Goal: Information Seeking & Learning: Learn about a topic

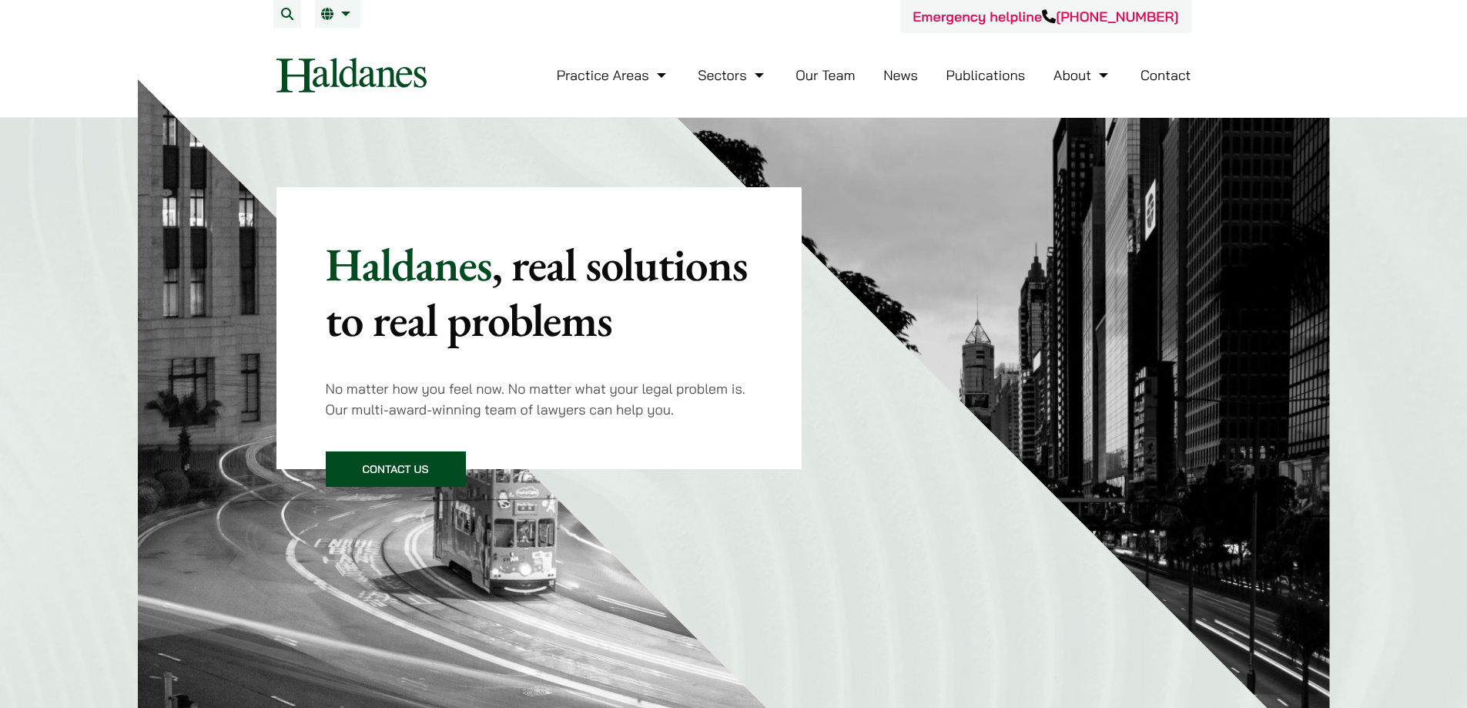
click at [823, 78] on link "Our Team" at bounding box center [825, 75] width 59 height 18
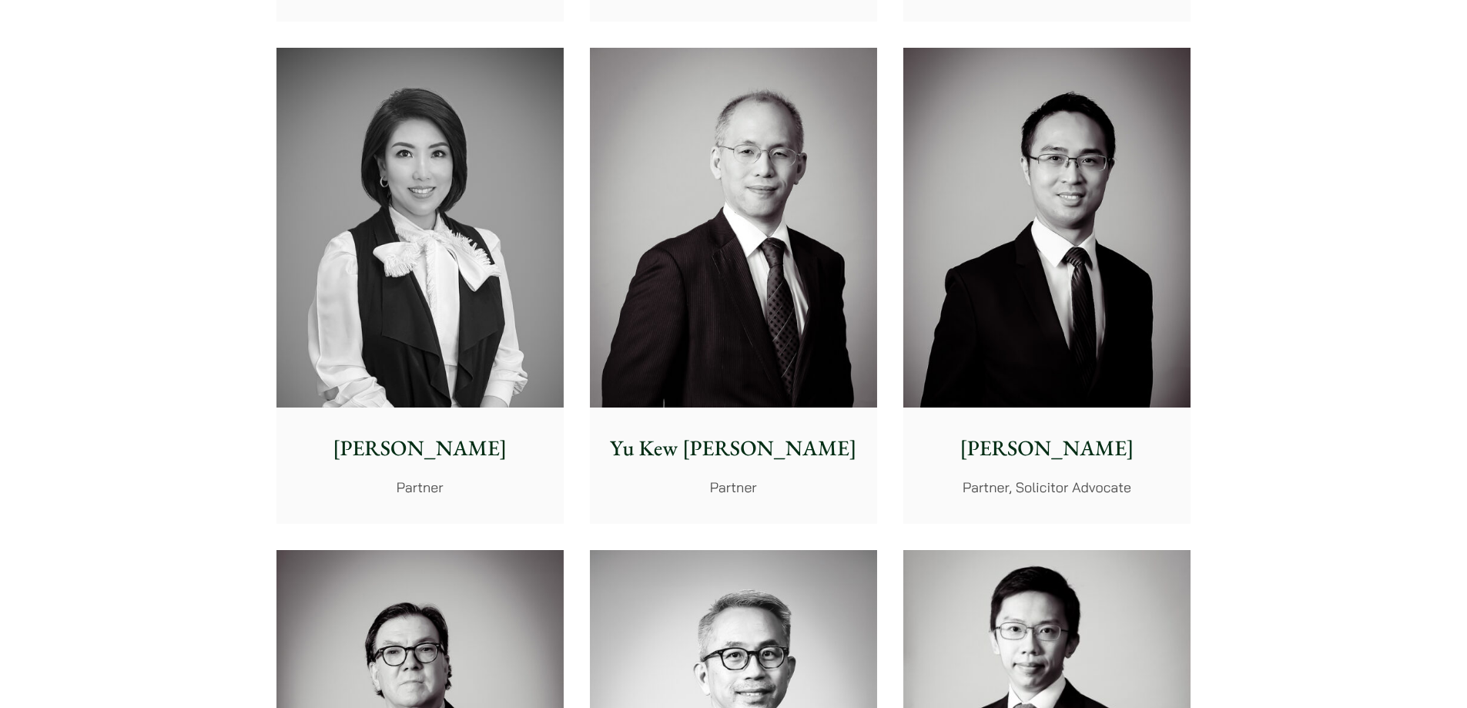
scroll to position [1848, 0]
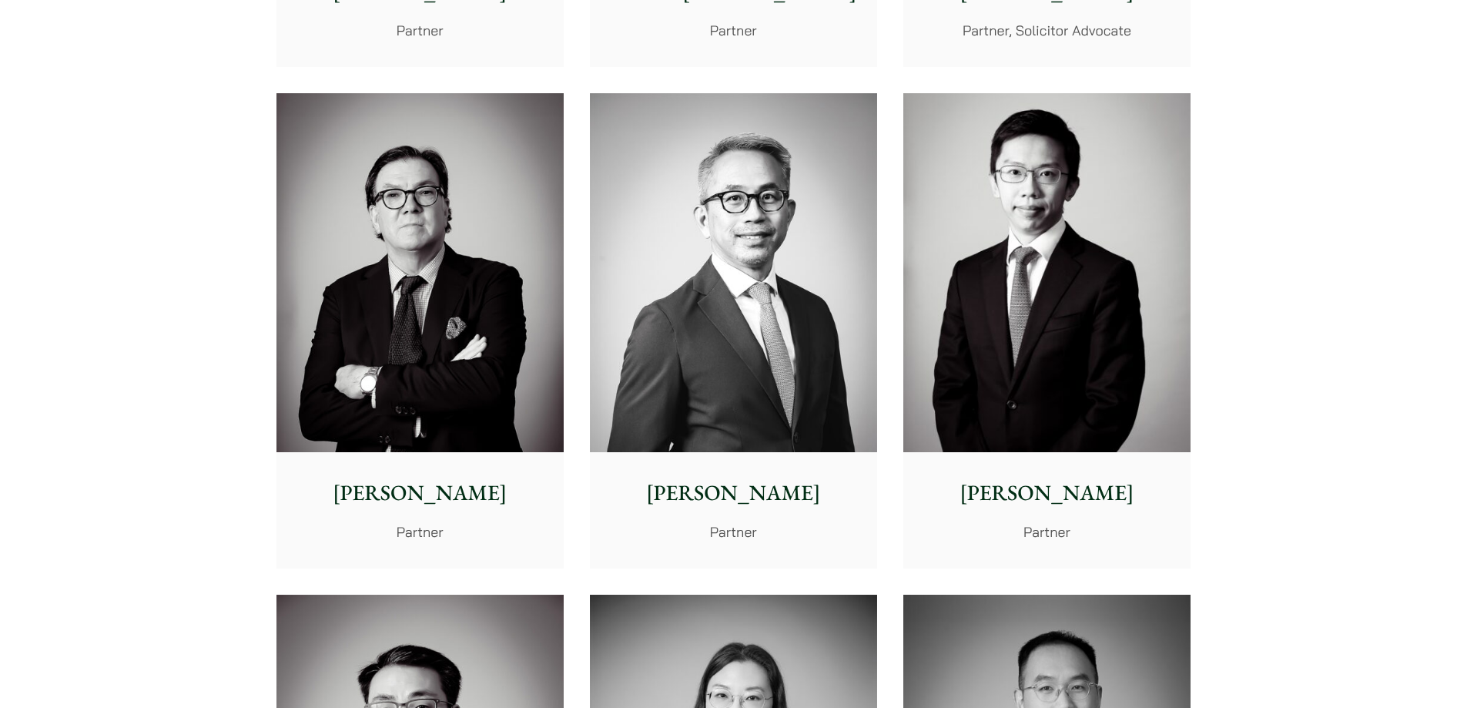
click at [1008, 287] on img at bounding box center [1046, 273] width 287 height 360
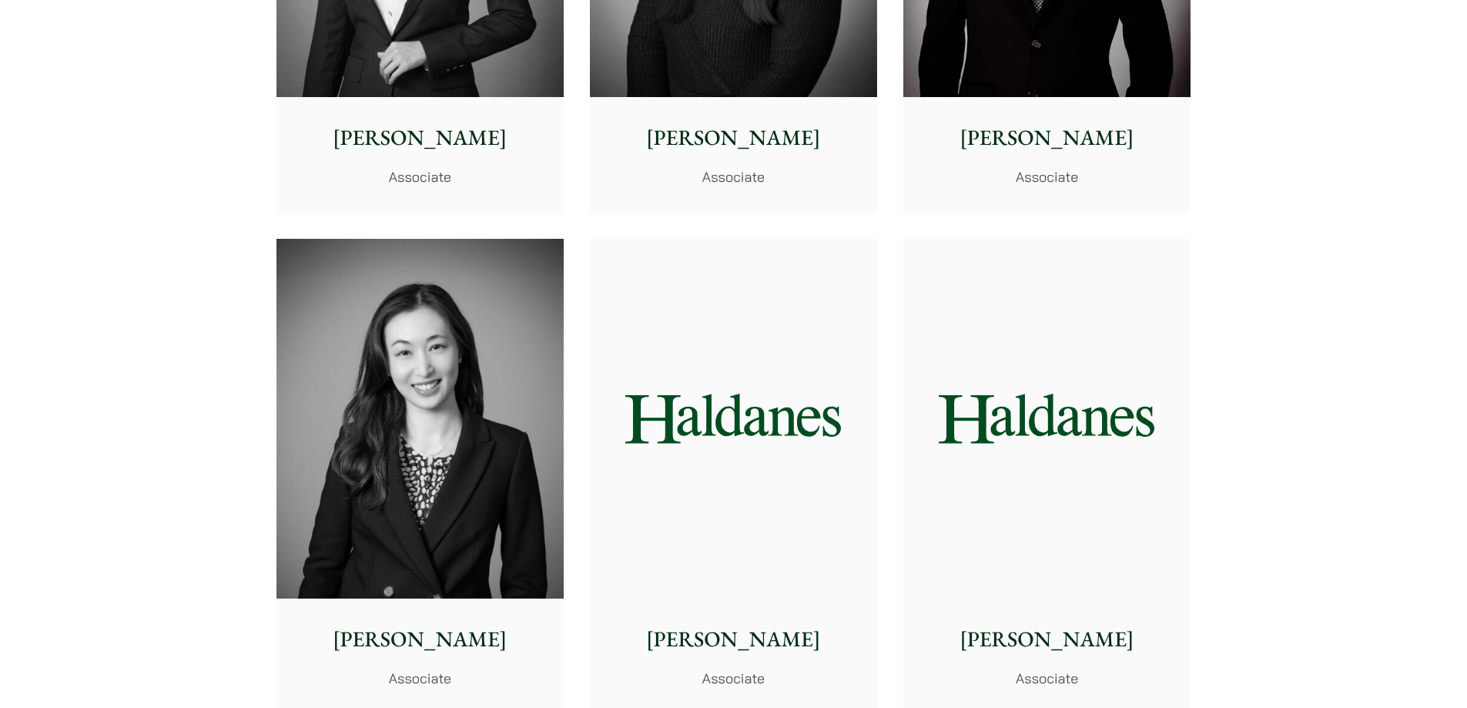
scroll to position [4929, 0]
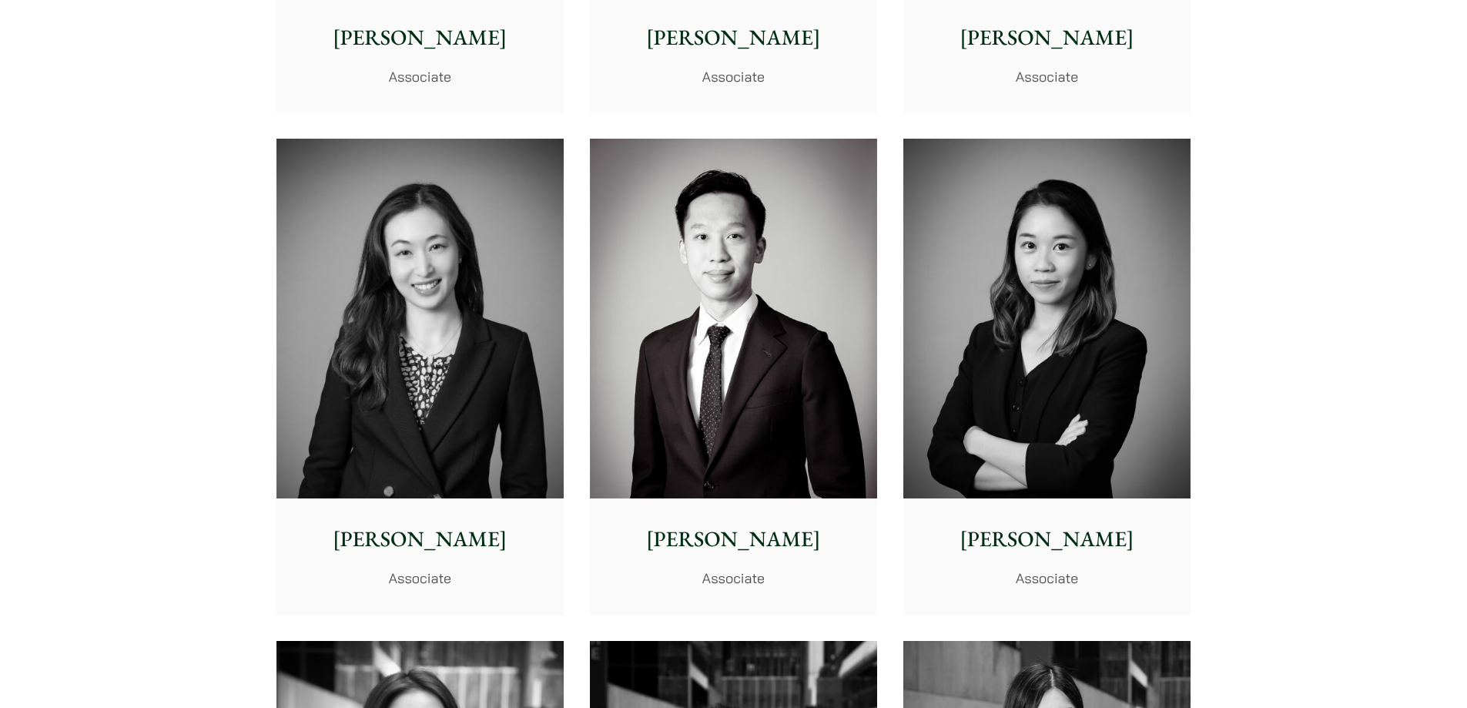
click at [769, 314] on img at bounding box center [733, 319] width 287 height 360
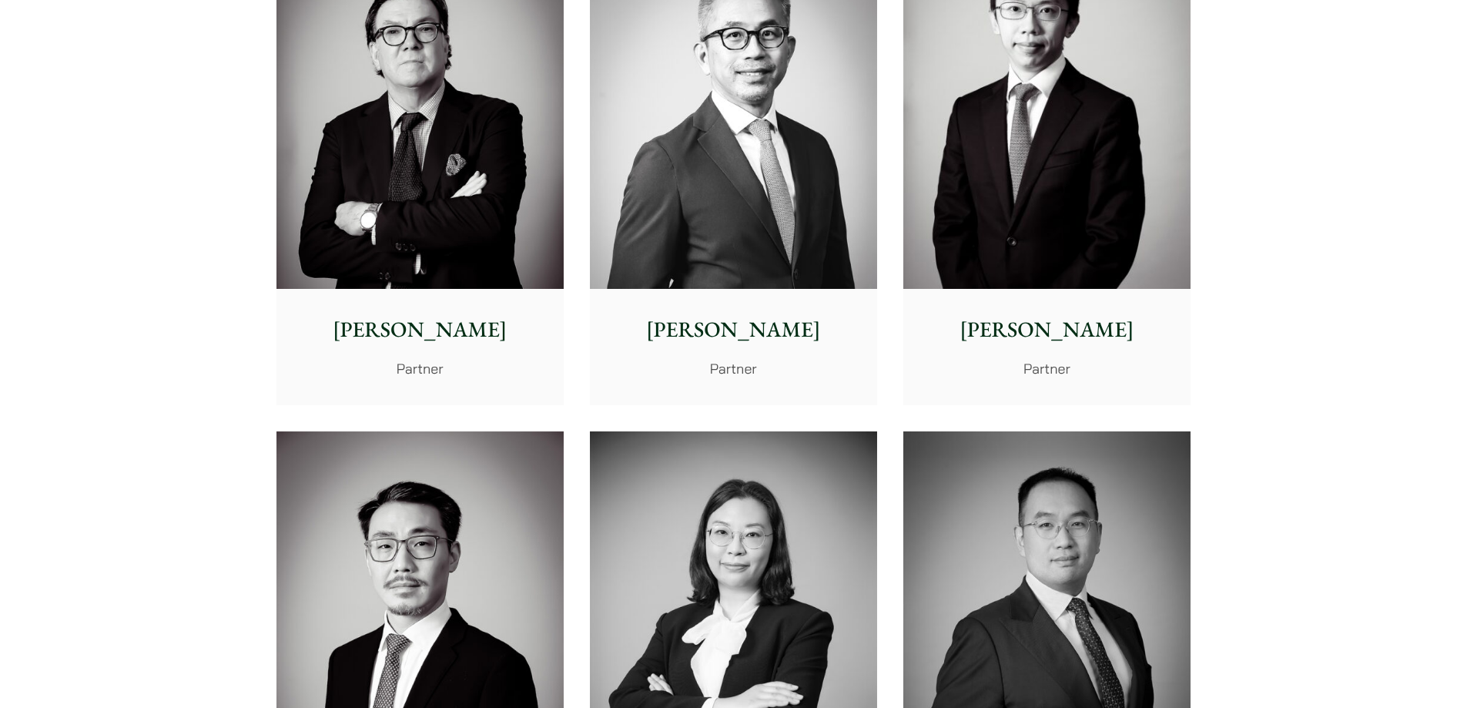
scroll to position [1771, 0]
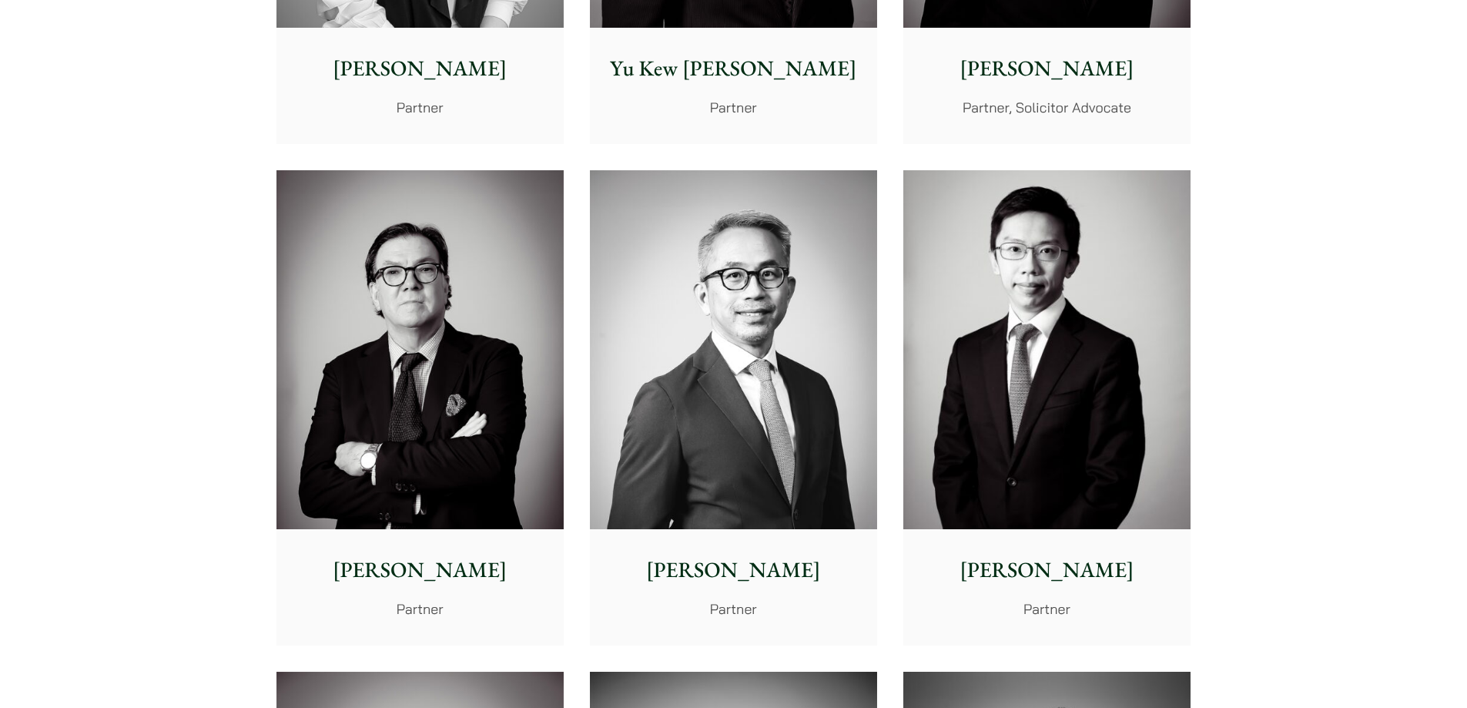
click at [1124, 404] on img at bounding box center [1046, 350] width 287 height 360
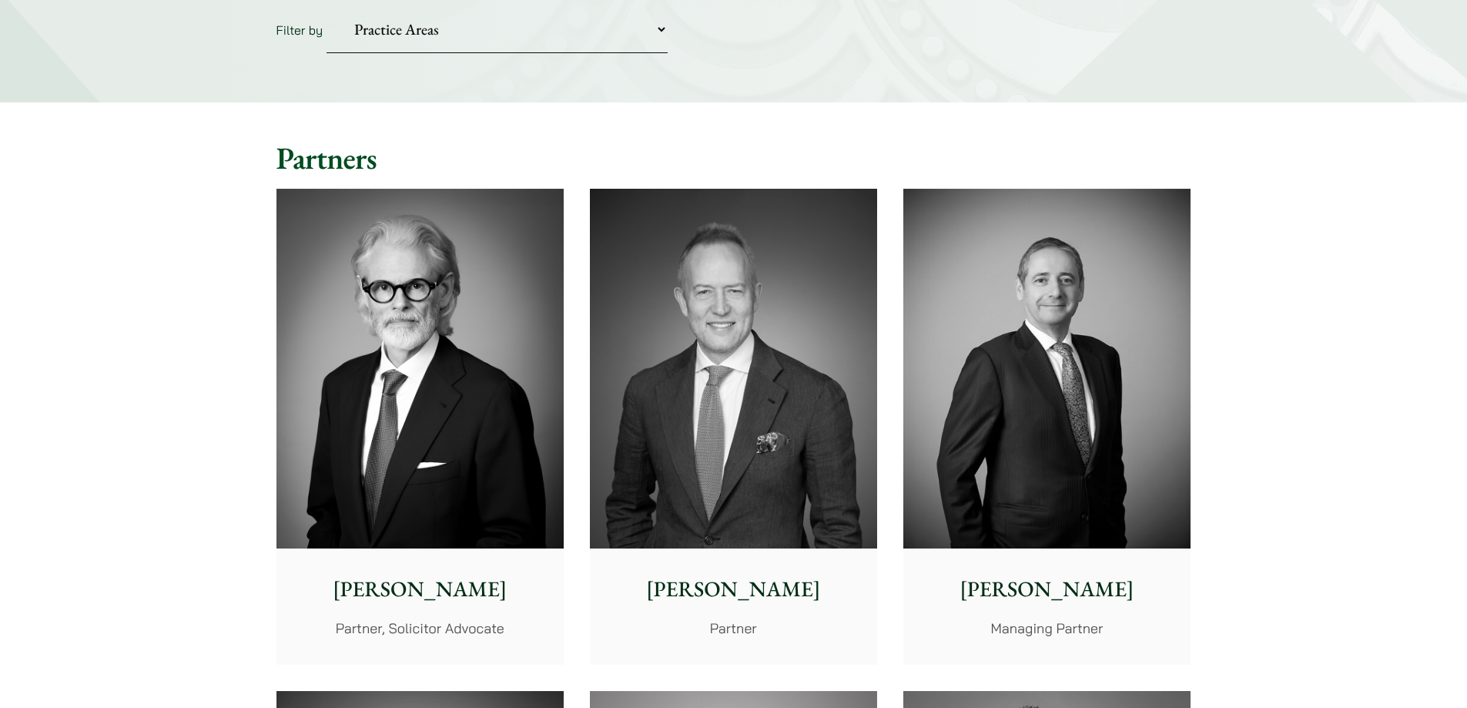
scroll to position [231, 0]
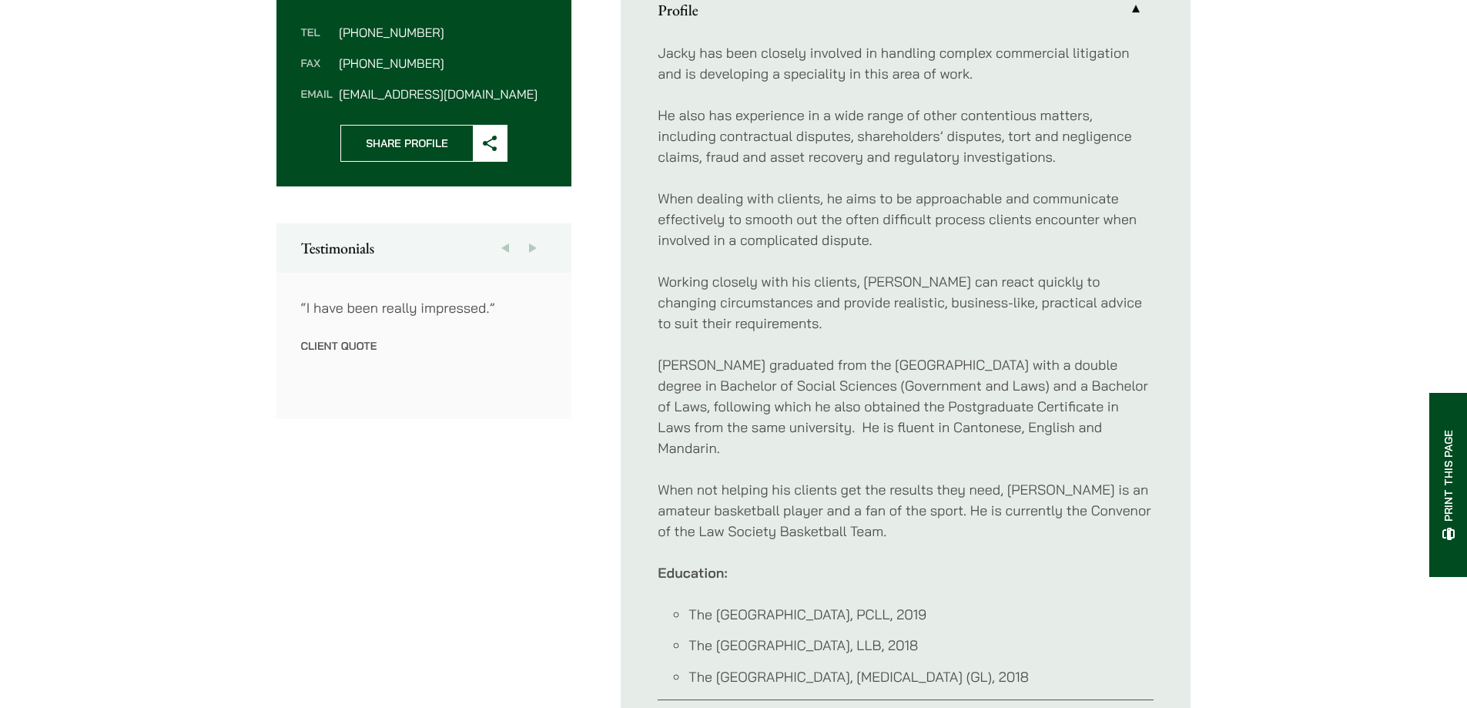
scroll to position [847, 0]
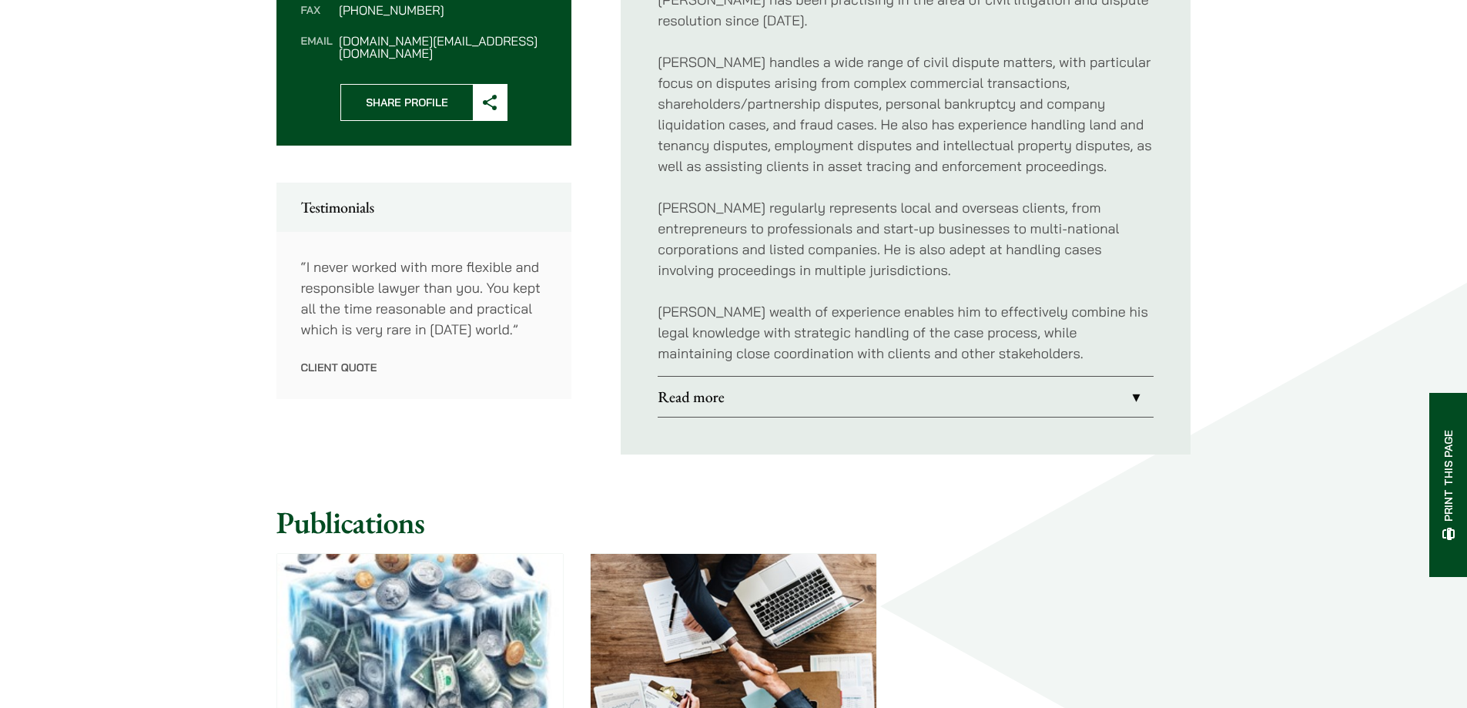
scroll to position [693, 0]
click at [1105, 396] on link "Read more" at bounding box center [906, 396] width 496 height 40
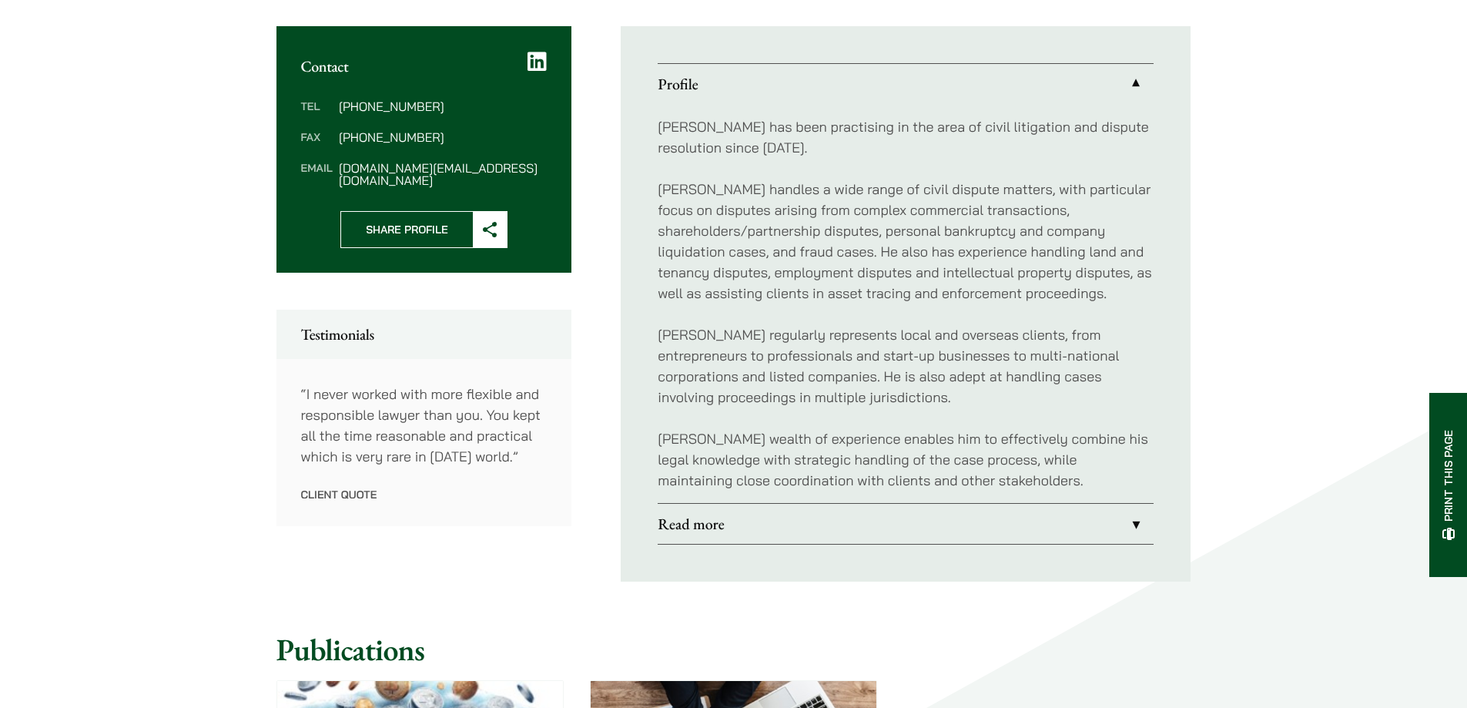
scroll to position [591, 0]
